Goal: Transaction & Acquisition: Purchase product/service

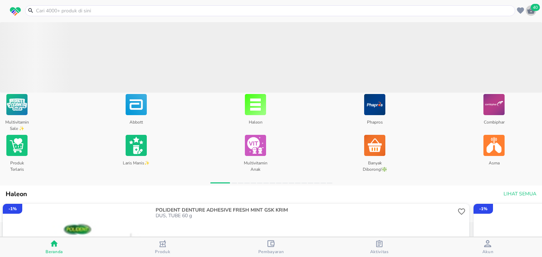
click at [535, 12] on icon "button" at bounding box center [530, 10] width 8 height 8
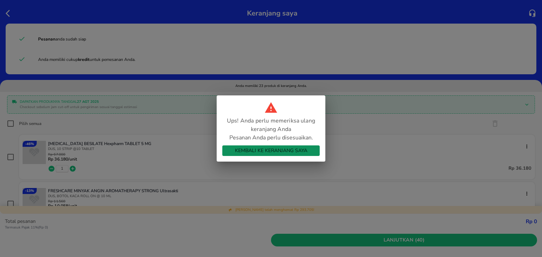
click at [259, 149] on span "Kembali ke Keranjang Saya" at bounding box center [271, 151] width 86 height 9
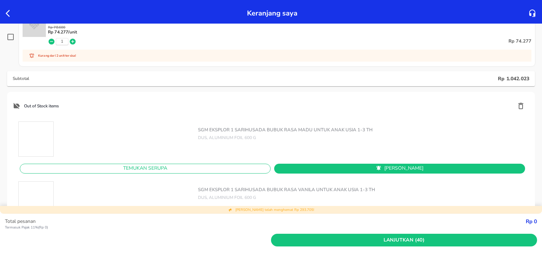
scroll to position [1075, 0]
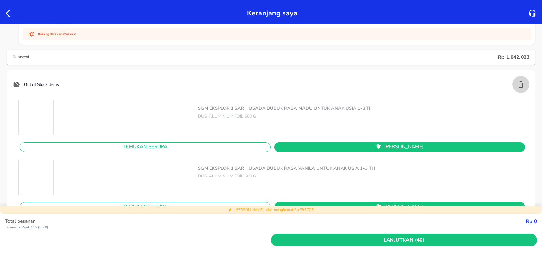
click at [518, 81] on icon "button" at bounding box center [520, 84] width 8 height 8
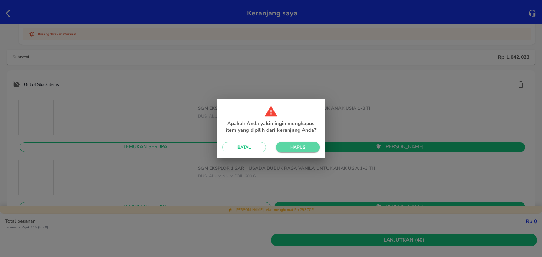
click at [306, 148] on span "Hapus" at bounding box center [297, 148] width 32 height 6
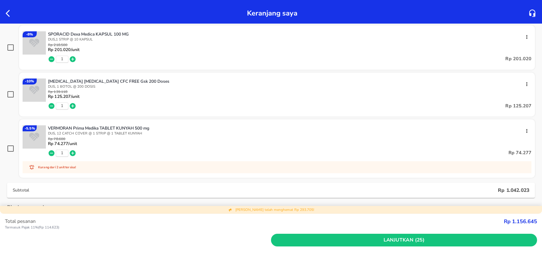
scroll to position [939, 0]
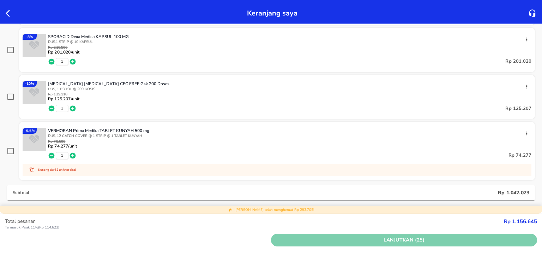
click at [314, 238] on span "Lanjutkan (25)" at bounding box center [404, 240] width 260 height 9
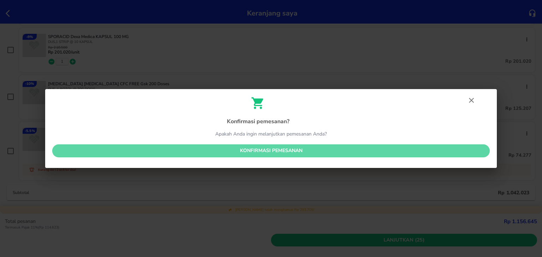
click at [251, 149] on span "Konfirmasi pemesanan" at bounding box center [271, 151] width 426 height 9
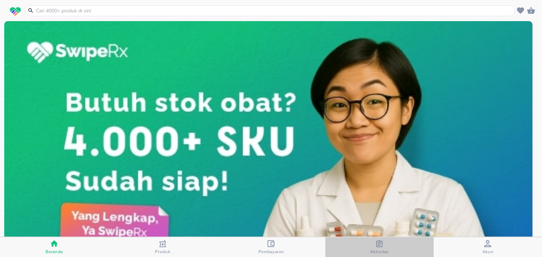
click at [372, 246] on div "Aktivitas" at bounding box center [379, 247] width 19 height 14
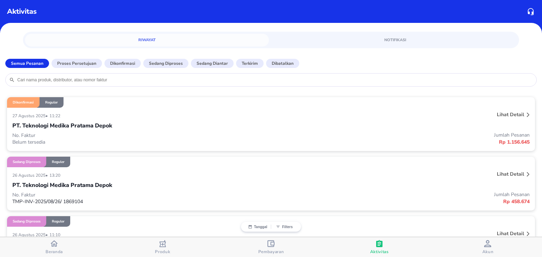
click at [122, 128] on div "PT. Teknologi Medika Pratama Depok" at bounding box center [270, 126] width 517 height 12
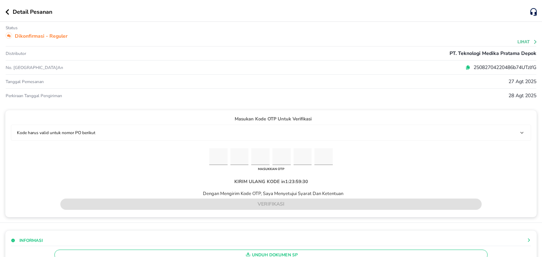
click at [470, 65] on p "25082704220486b74UTzlfG" at bounding box center [503, 67] width 66 height 7
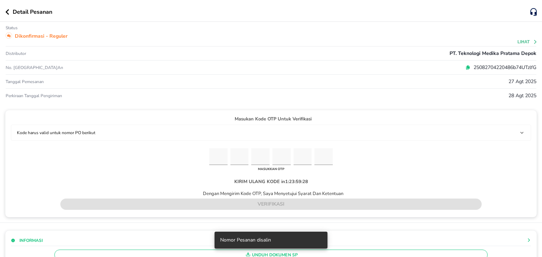
click at [216, 159] on input "Please enter OTP character 1" at bounding box center [218, 156] width 18 height 17
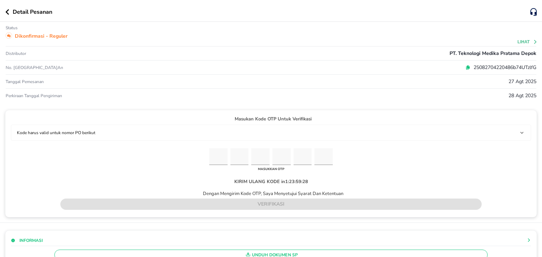
paste input "7"
type input "2"
type input "5"
type input "0"
type input "8"
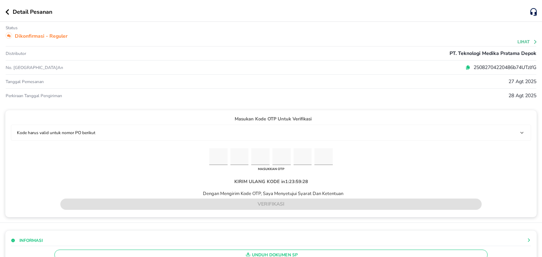
type input "2"
type input "7"
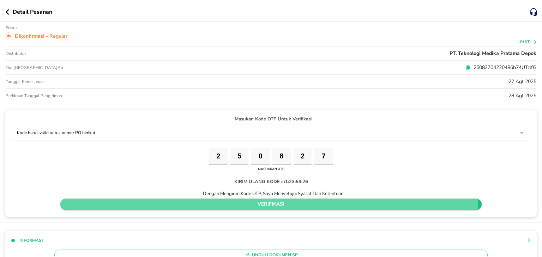
click at [228, 200] on span "verifikasi" at bounding box center [271, 204] width 410 height 9
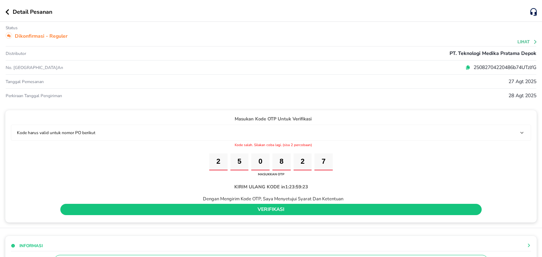
click at [466, 68] on icon at bounding box center [467, 66] width 3 height 3
click at [326, 160] on input "7" at bounding box center [323, 162] width 18 height 17
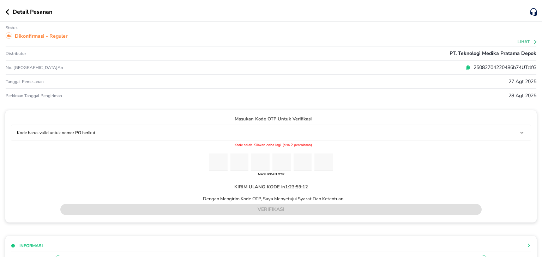
paste input "8"
type input "3"
type input "7"
type input "0"
type input "4"
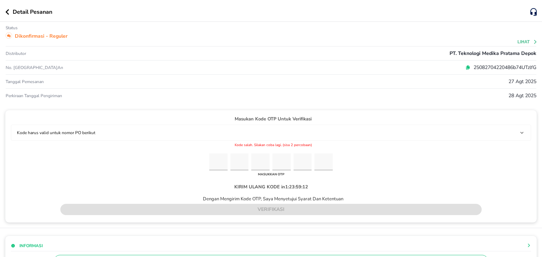
type input "5"
type input "8"
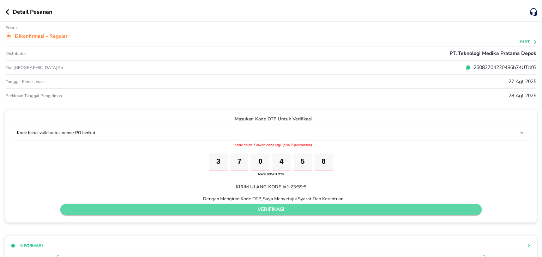
click at [305, 206] on span "verifikasi" at bounding box center [271, 210] width 410 height 9
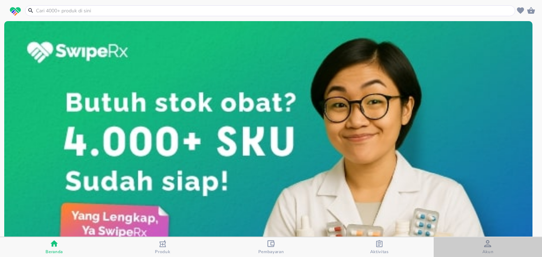
click at [479, 244] on span "Akun" at bounding box center [487, 247] width 104 height 14
